Goal: Task Accomplishment & Management: Complete application form

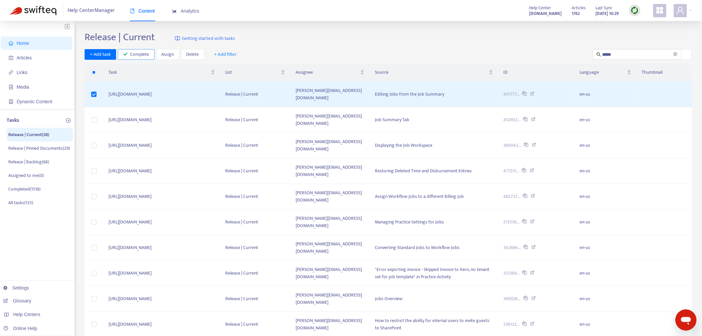
click at [144, 54] on span "Complete" at bounding box center [139, 54] width 19 height 7
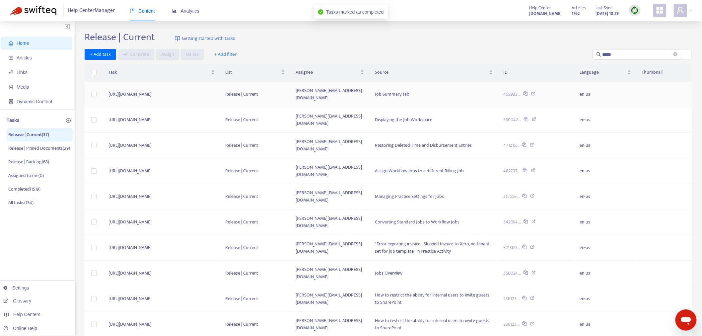
click at [536, 92] on icon at bounding box center [533, 95] width 4 height 6
click at [92, 91] on label at bounding box center [93, 94] width 5 height 7
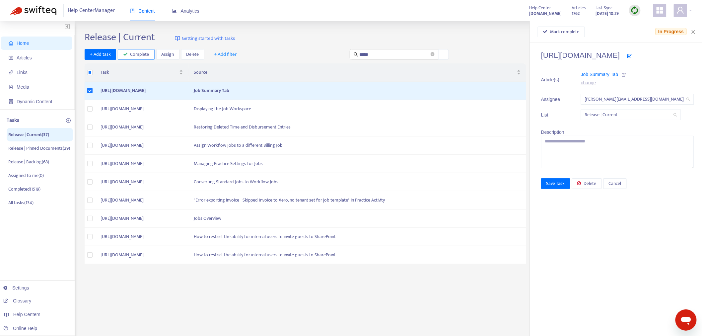
click at [137, 55] on span "Complete" at bounding box center [139, 54] width 19 height 7
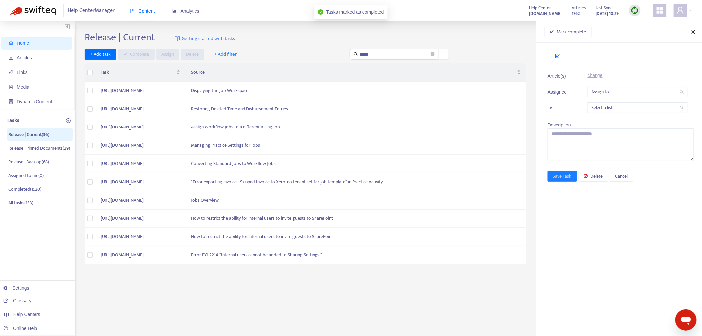
click at [692, 30] on icon "close" at bounding box center [693, 31] width 5 height 5
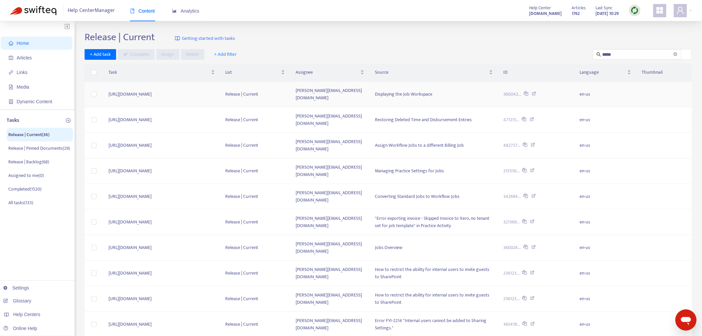
click at [536, 92] on icon at bounding box center [534, 95] width 4 height 6
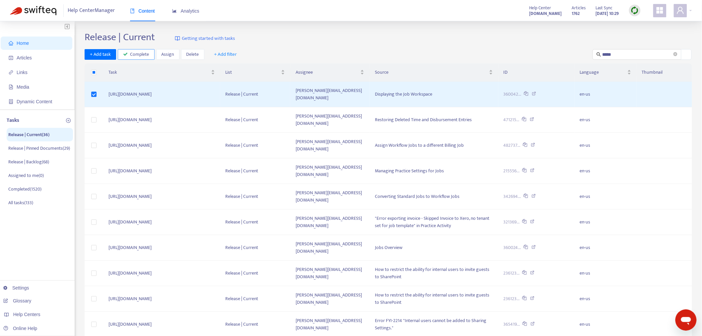
click at [133, 54] on span "Complete" at bounding box center [139, 54] width 19 height 7
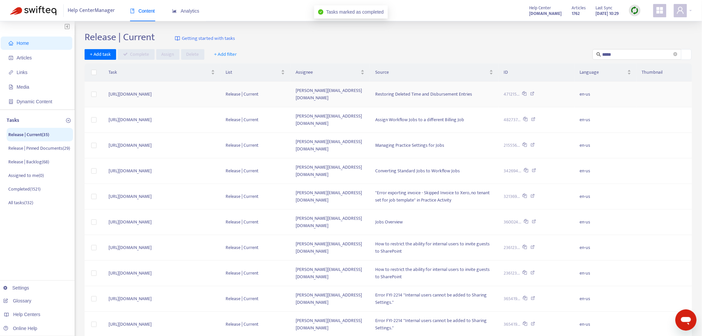
click at [535, 92] on icon at bounding box center [533, 95] width 4 height 6
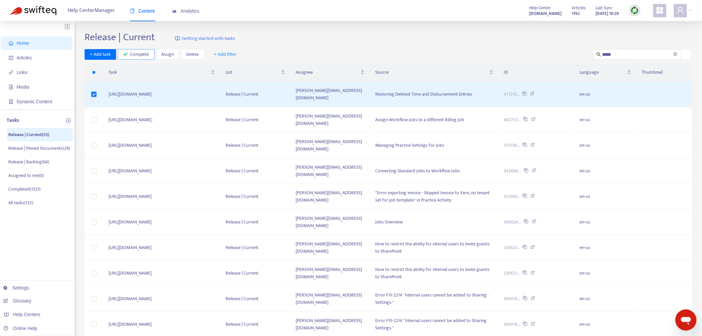
click at [147, 54] on span "Complete" at bounding box center [139, 54] width 19 height 7
click at [138, 51] on span "Complete" at bounding box center [139, 54] width 19 height 7
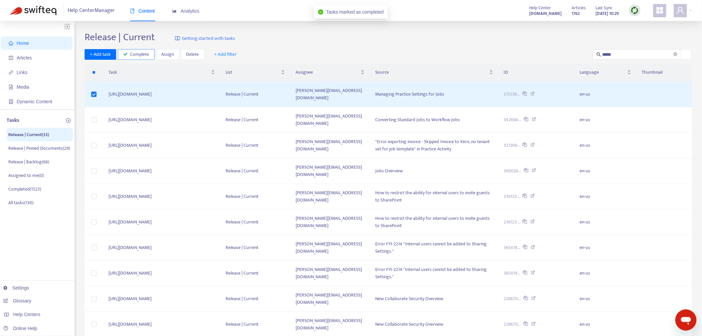
click at [139, 52] on span "Complete" at bounding box center [139, 54] width 19 height 7
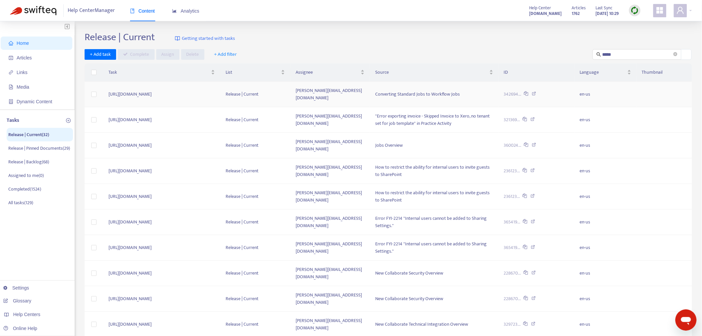
click at [537, 92] on icon at bounding box center [534, 95] width 4 height 6
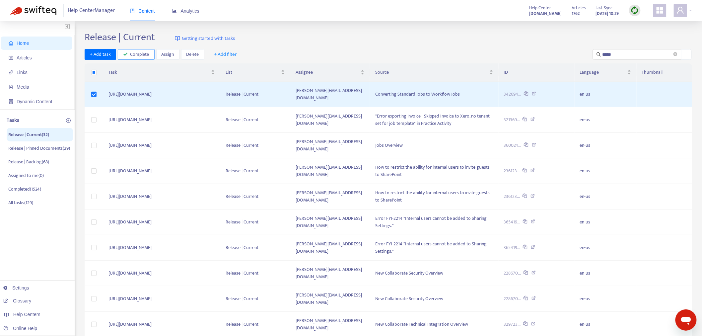
click at [142, 52] on span "Complete" at bounding box center [139, 54] width 19 height 7
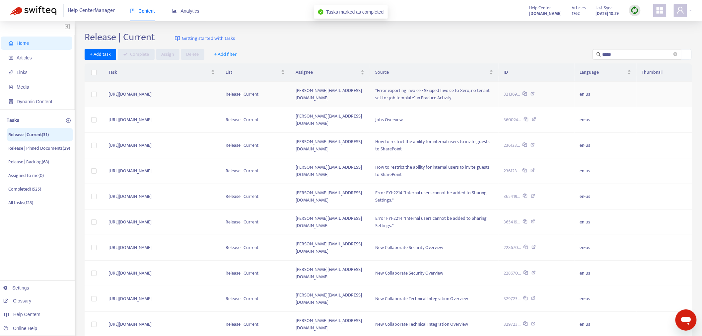
click at [535, 92] on icon at bounding box center [533, 95] width 4 height 6
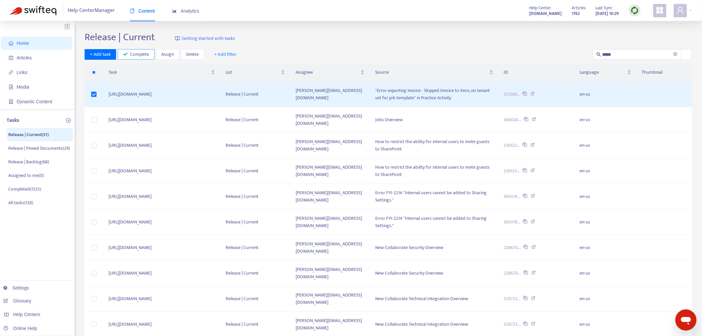
click at [137, 53] on span "Complete" at bounding box center [139, 54] width 19 height 7
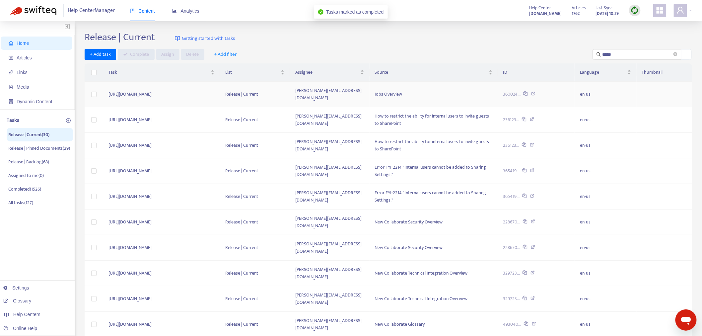
click at [549, 91] on div "360024..." at bounding box center [537, 94] width 66 height 7
click at [536, 92] on icon at bounding box center [533, 95] width 4 height 6
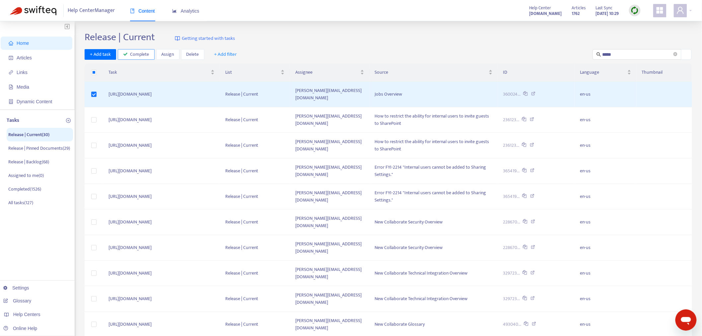
click at [139, 55] on span "Complete" at bounding box center [139, 54] width 19 height 7
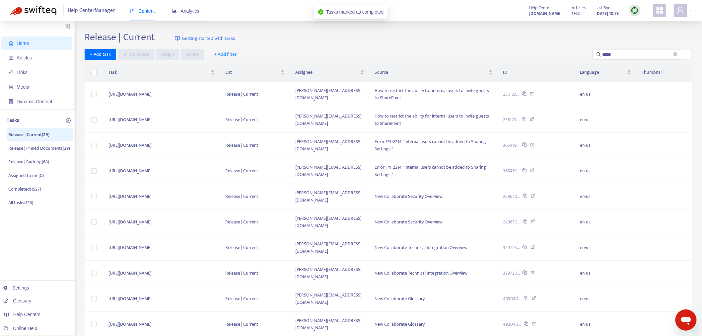
click at [157, 300] on div "Release | Current Getting started with tasks + Add task Complete Assign Delete …" at bounding box center [389, 225] width 608 height 388
click at [636, 56] on input "*****" at bounding box center [638, 54] width 70 height 7
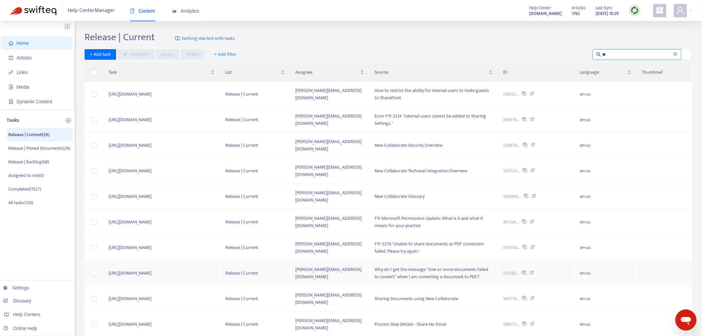
type input "**"
